Goal: Share content: Share content

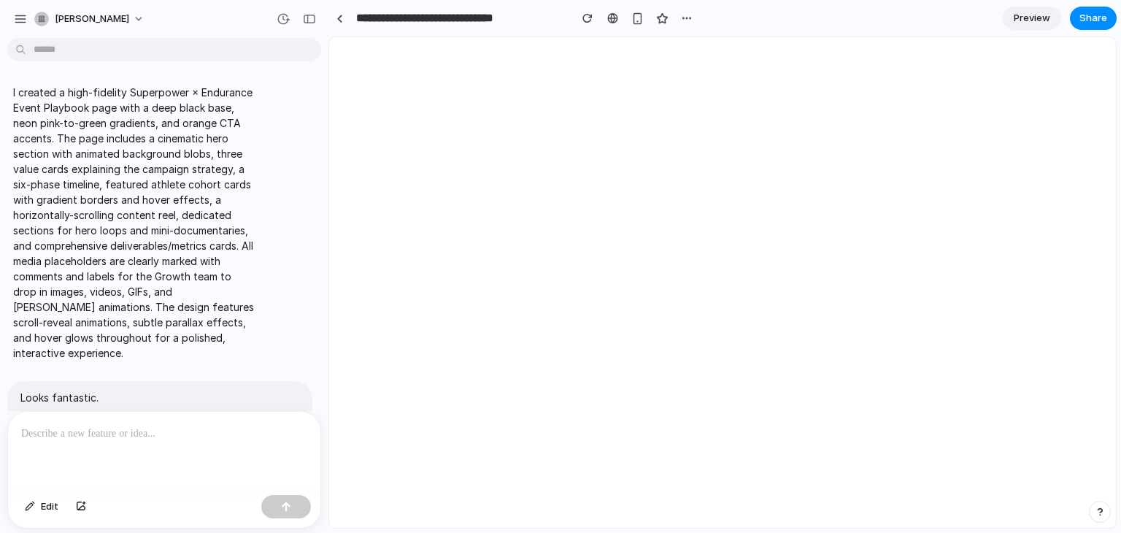
scroll to position [12245, 0]
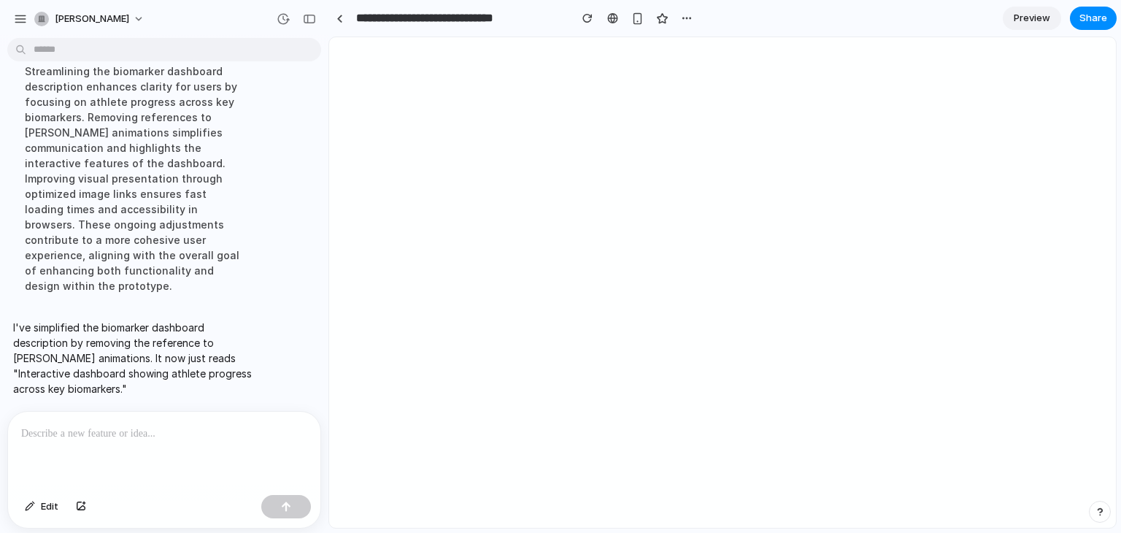
drag, startPoint x: 0, startPoint y: 0, endPoint x: 1048, endPoint y: 22, distance: 1048.6
click at [1048, 22] on span "Preview" at bounding box center [1032, 18] width 37 height 15
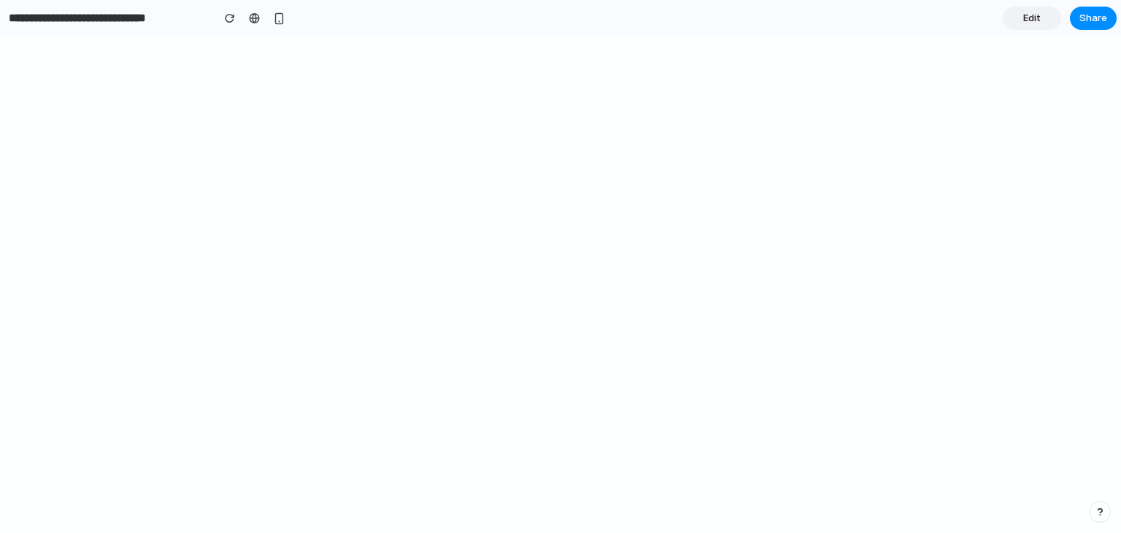
click at [1046, 19] on link "Edit" at bounding box center [1032, 18] width 58 height 23
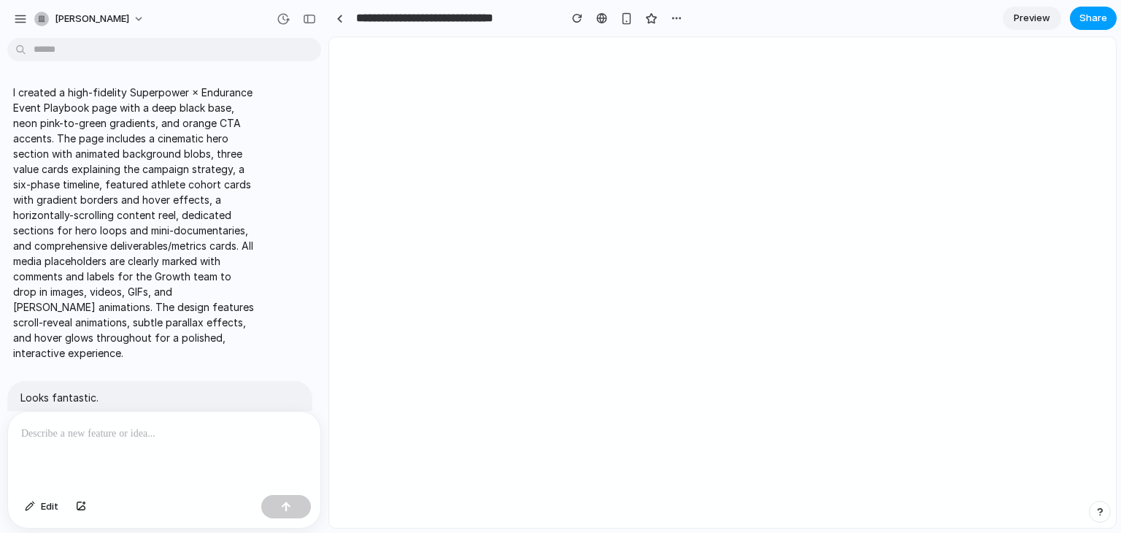
scroll to position [12007, 0]
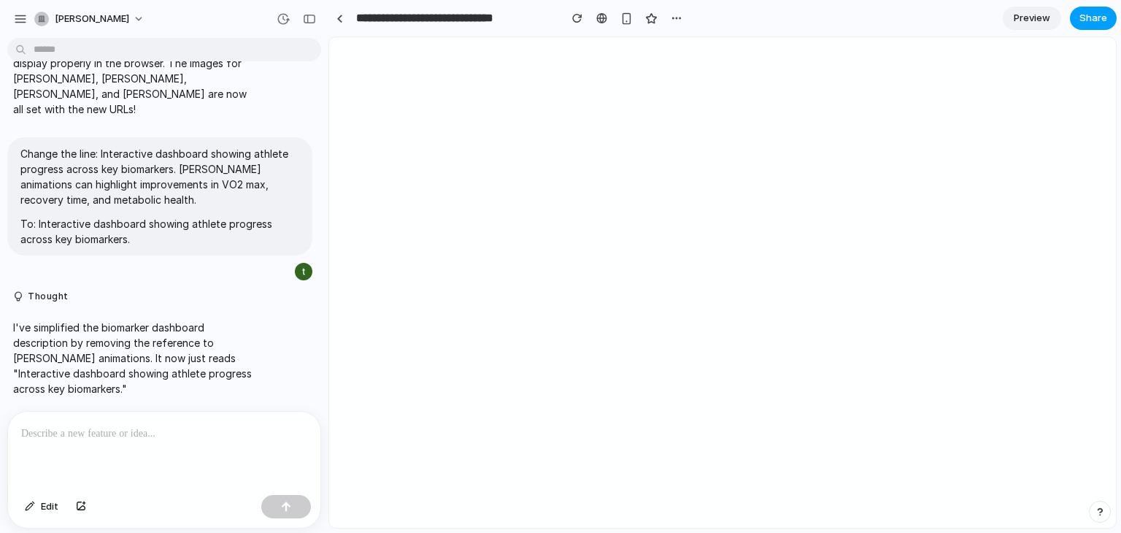
click at [1088, 15] on span "Share" at bounding box center [1094, 18] width 28 height 15
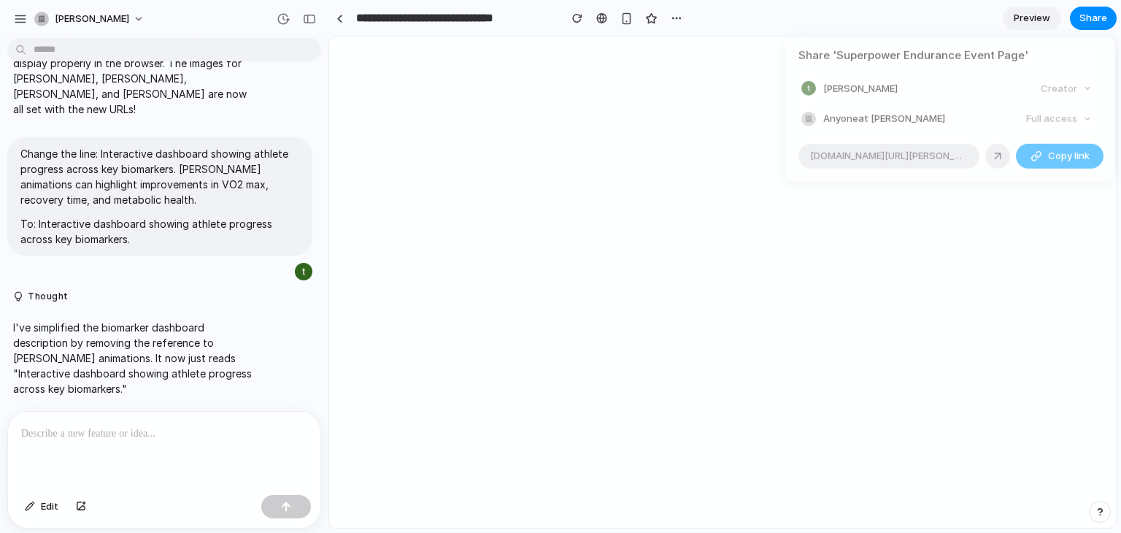
click at [1035, 151] on div "button" at bounding box center [1037, 156] width 12 height 12
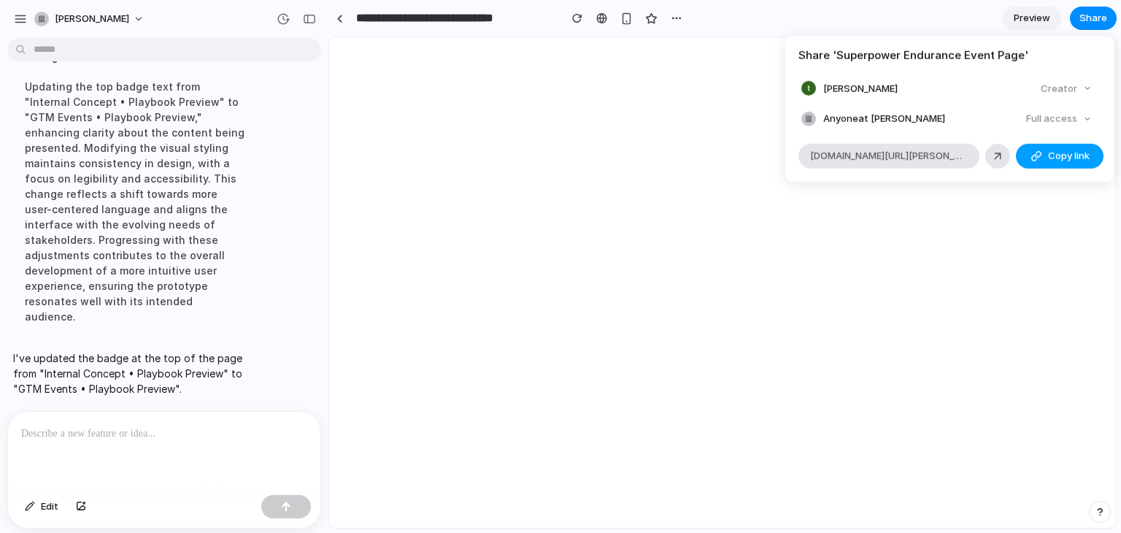
scroll to position [12007, 0]
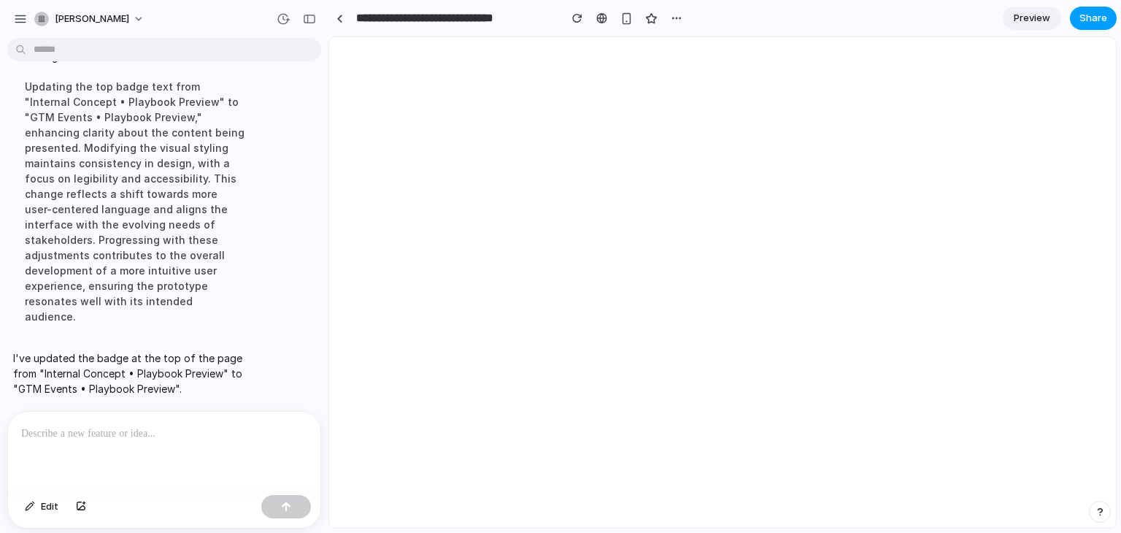
click at [1075, 15] on button "Share" at bounding box center [1093, 18] width 47 height 23
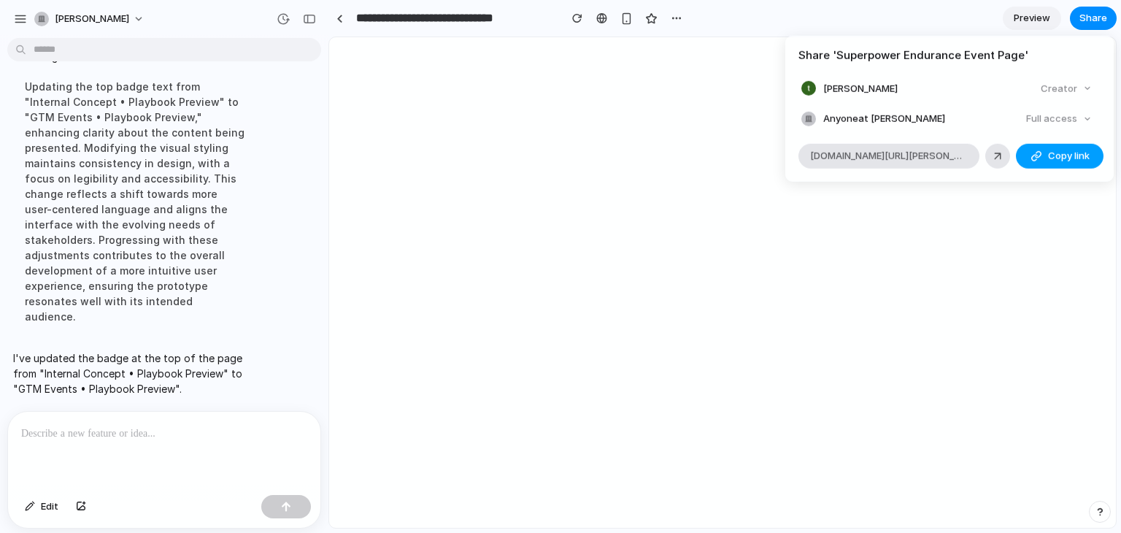
click at [1040, 154] on div "button" at bounding box center [1037, 156] width 12 height 12
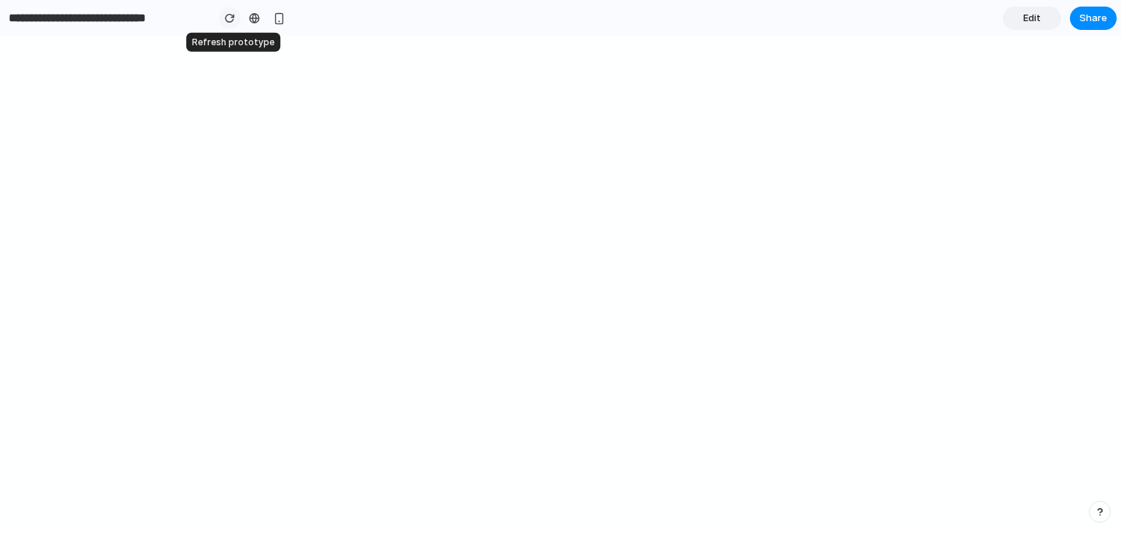
click at [229, 16] on div "button" at bounding box center [230, 18] width 10 height 10
click at [1027, 19] on span "Edit" at bounding box center [1033, 18] width 18 height 15
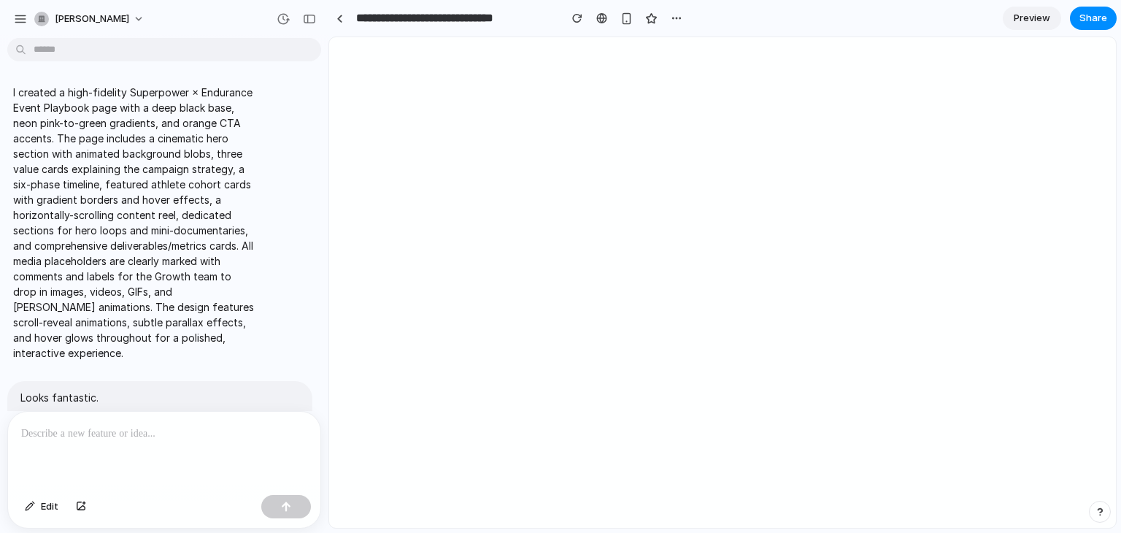
scroll to position [12007, 0]
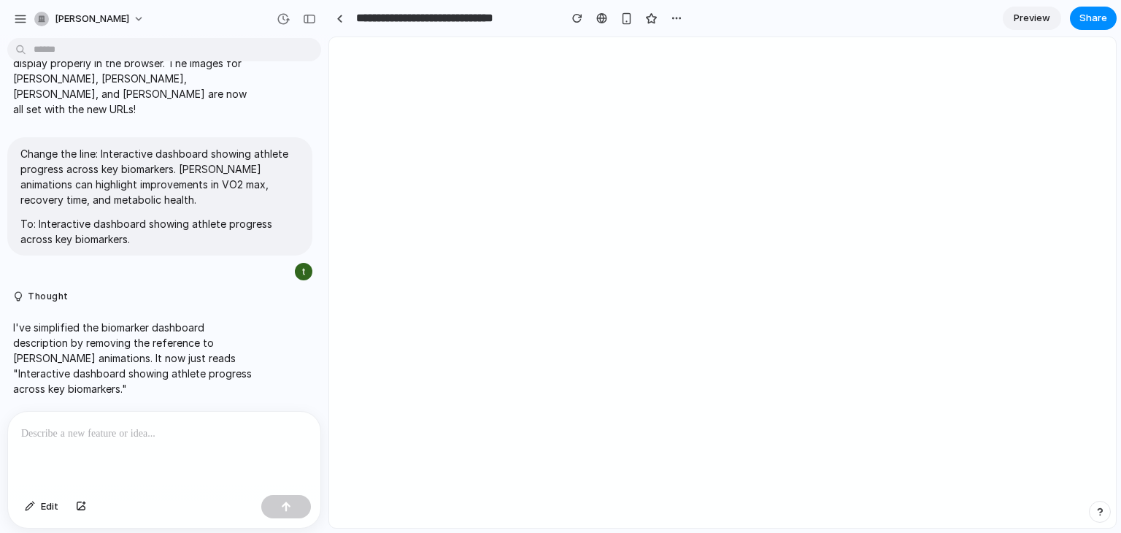
click at [142, 436] on p at bounding box center [164, 434] width 286 height 18
click at [178, 425] on p at bounding box center [161, 434] width 280 height 18
click at [127, 456] on div at bounding box center [164, 450] width 312 height 77
click at [1089, 16] on span "Share" at bounding box center [1094, 18] width 28 height 15
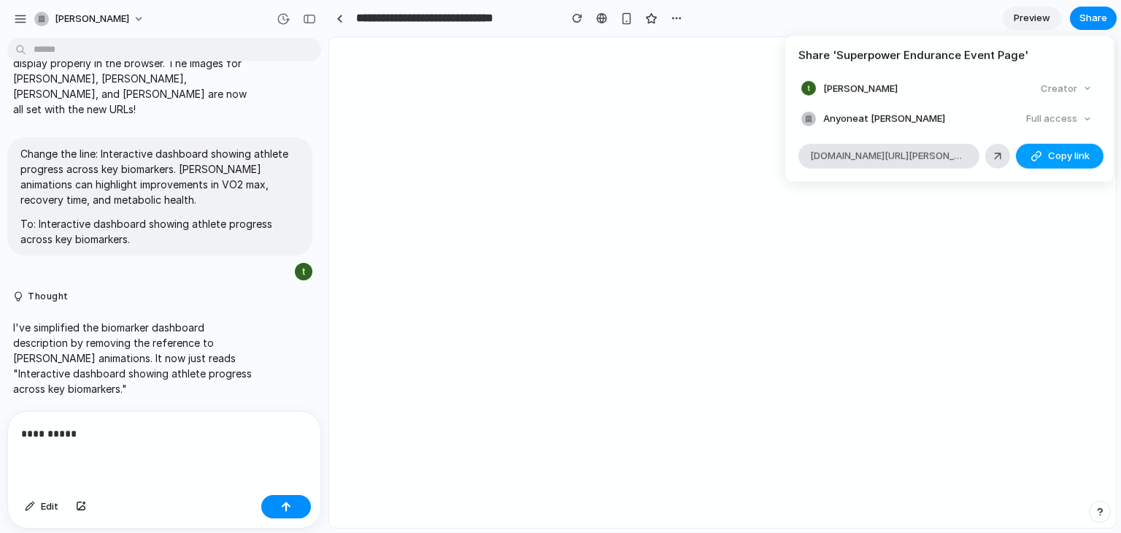
click at [1045, 152] on button "Copy link" at bounding box center [1060, 155] width 88 height 25
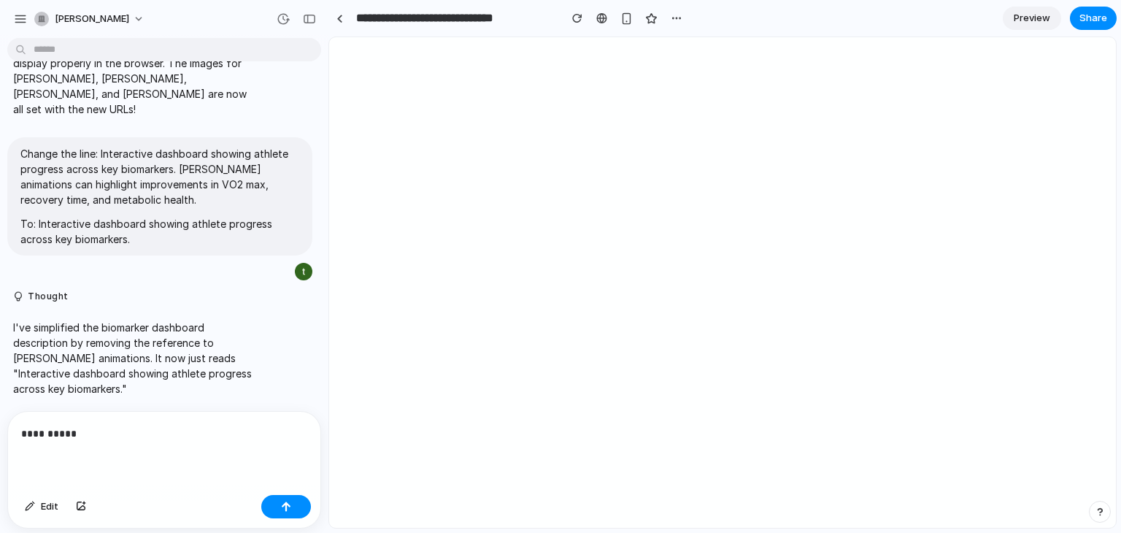
click at [188, 442] on div "**********" at bounding box center [164, 450] width 312 height 77
